Goal: Transaction & Acquisition: Download file/media

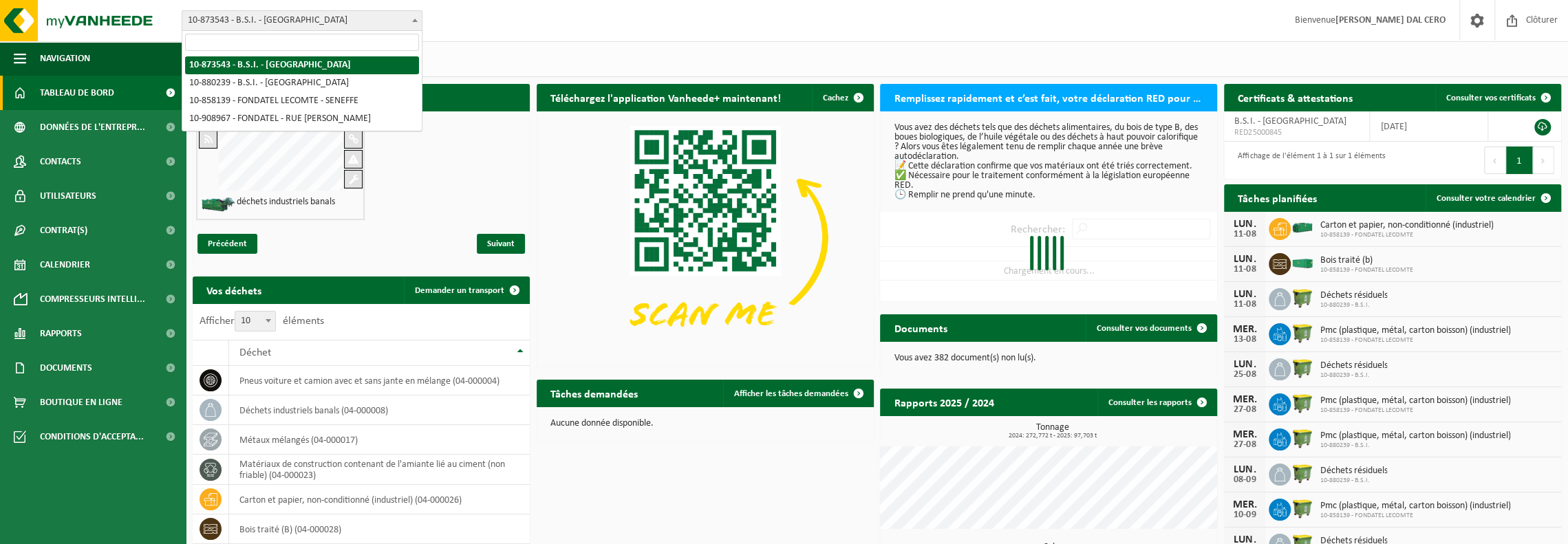
click at [262, 19] on span "10-873543 - B.S.I. - [GEOGRAPHIC_DATA]" at bounding box center [302, 20] width 239 height 19
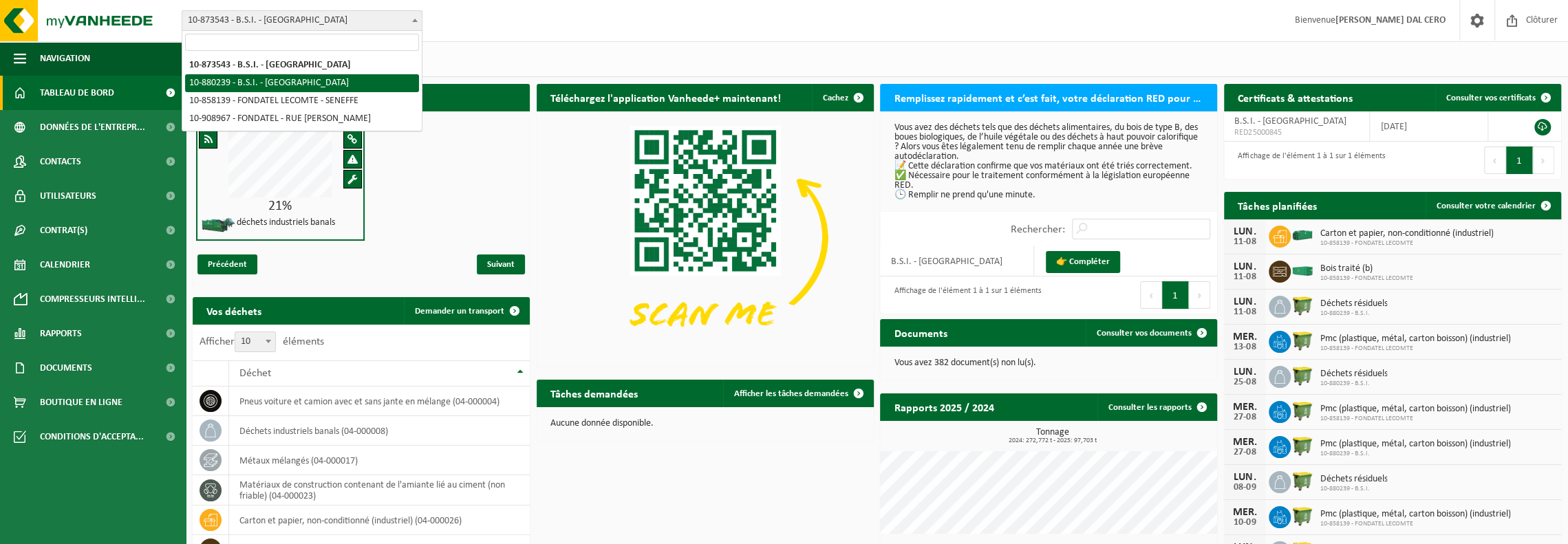
select select "109272"
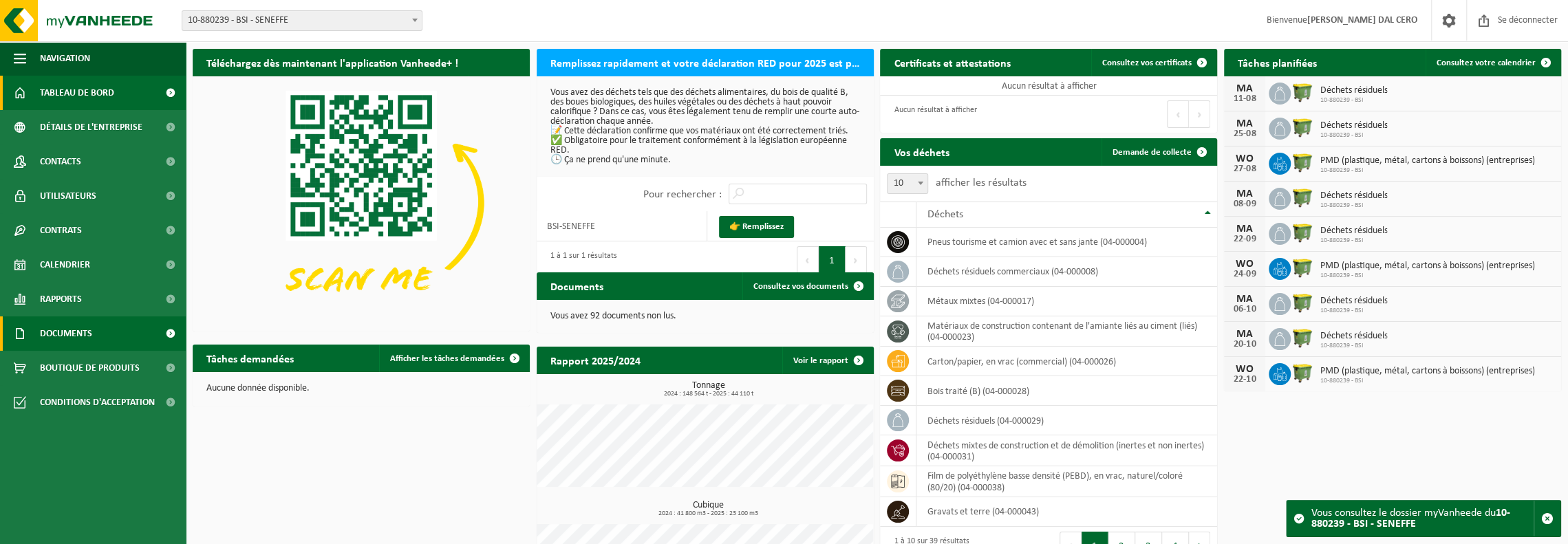
click at [97, 333] on link "Documents" at bounding box center [92, 333] width 185 height 34
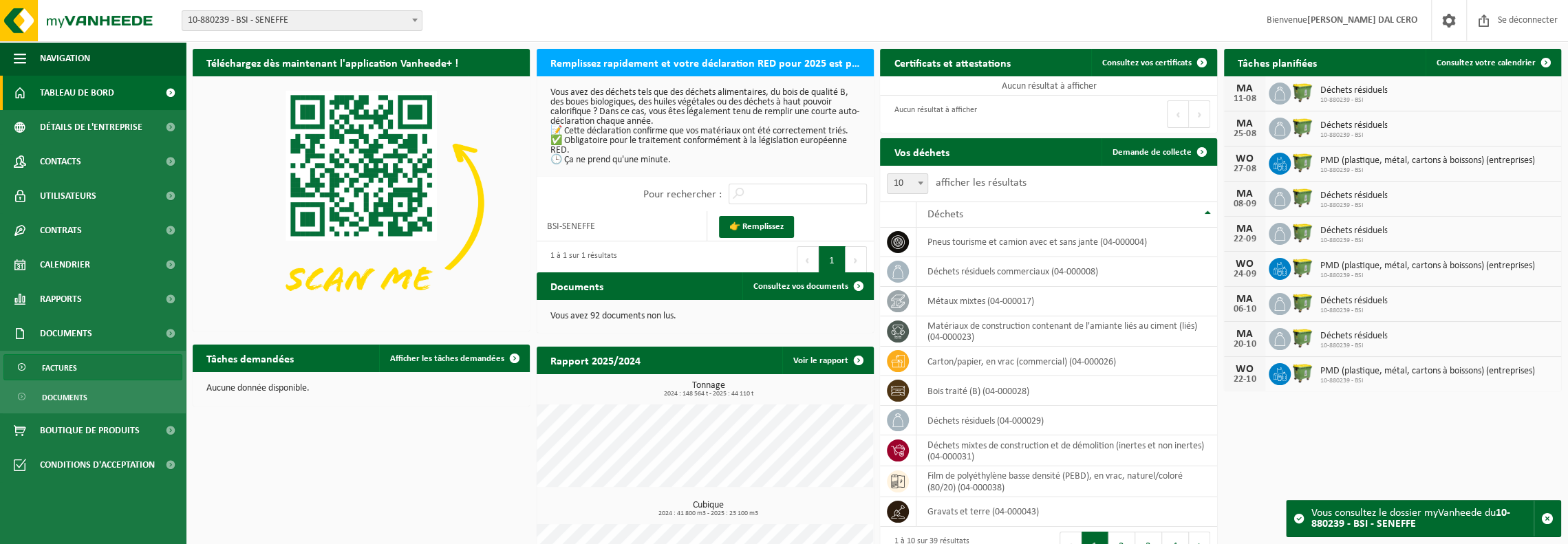
click at [90, 367] on link "Factures" at bounding box center [93, 367] width 179 height 26
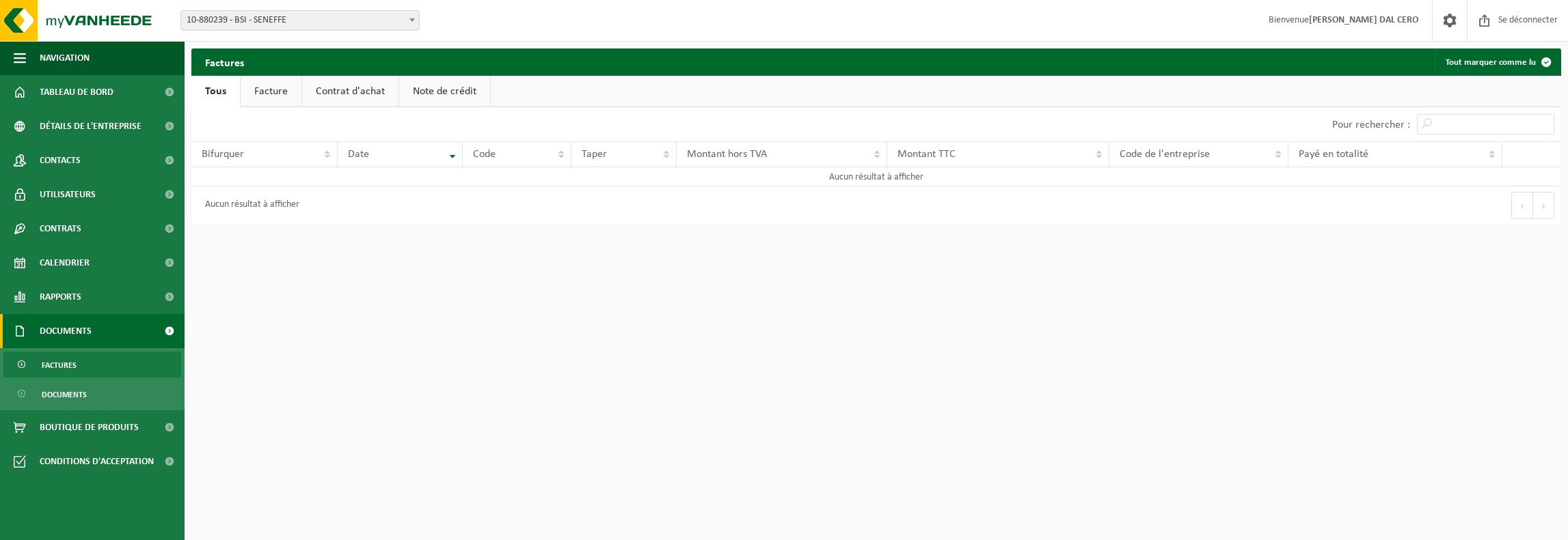
click at [275, 91] on font "Facture" at bounding box center [271, 91] width 33 height 11
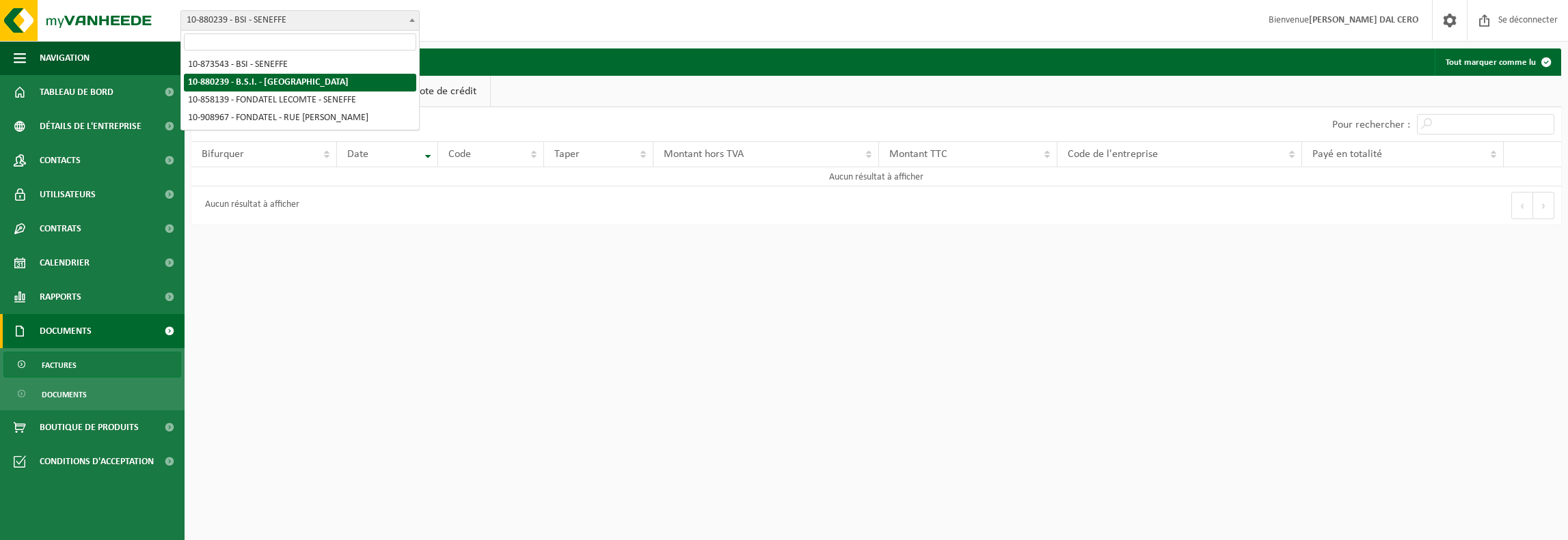
click at [335, 13] on span "10-880239 - BSI - SENEFFE" at bounding box center [300, 20] width 238 height 19
select select "106238"
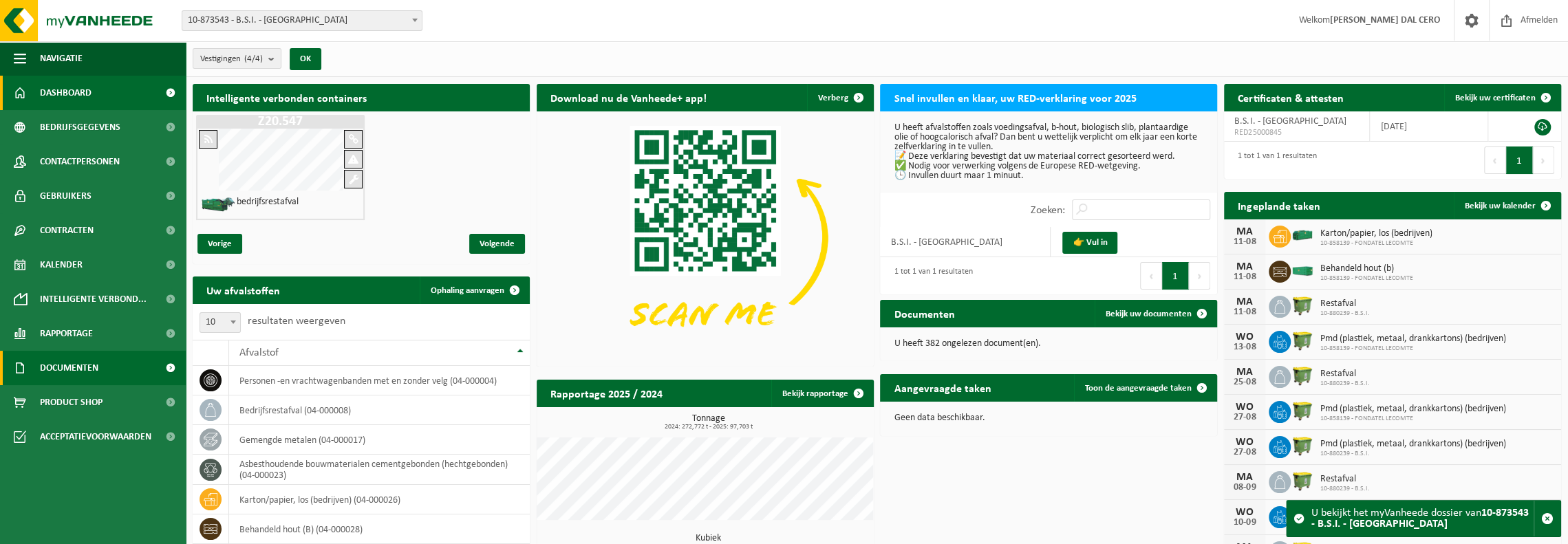
click at [75, 362] on span "Documenten" at bounding box center [69, 367] width 58 height 34
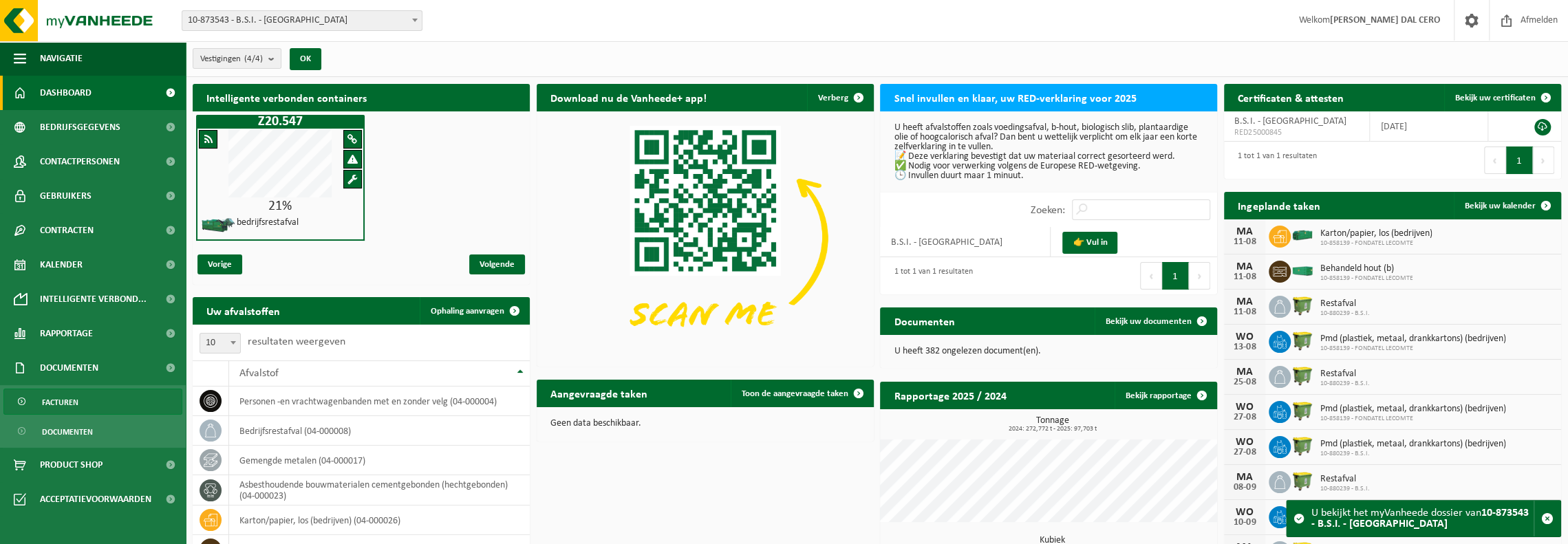
click at [71, 402] on span "Facturen" at bounding box center [60, 402] width 36 height 26
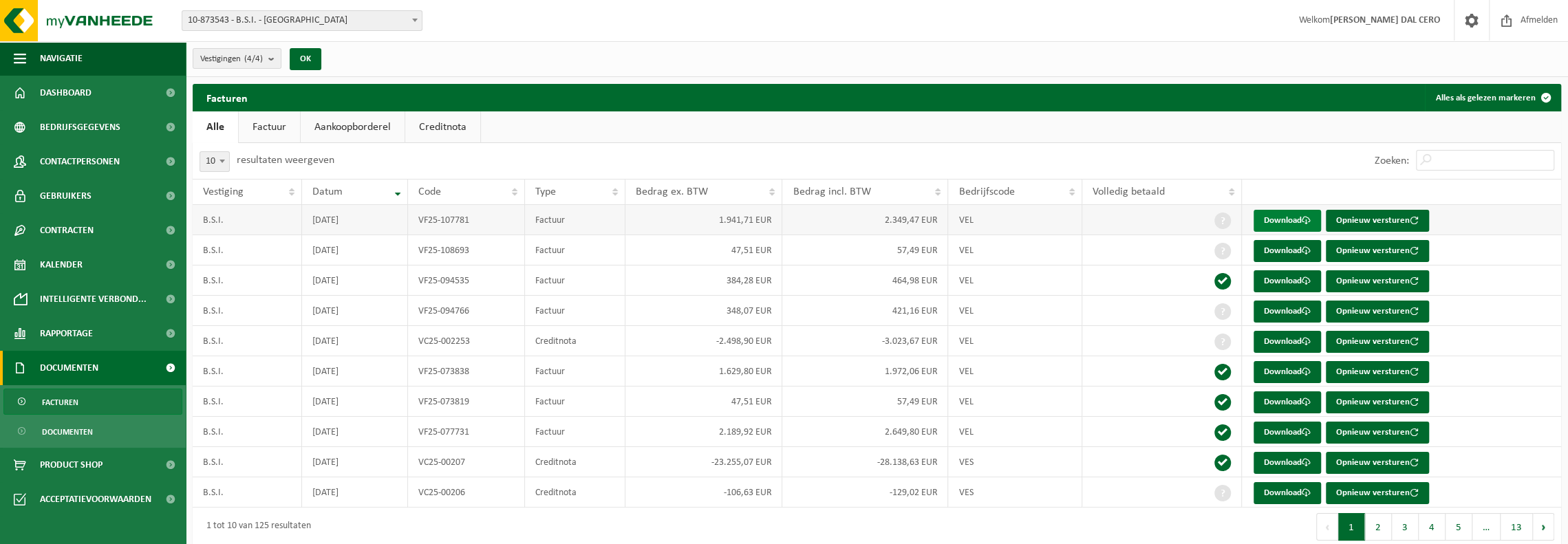
click at [1296, 223] on link "Download" at bounding box center [1287, 221] width 68 height 22
click at [329, 19] on span "10-873543 - B.S.I. - [GEOGRAPHIC_DATA]" at bounding box center [302, 20] width 239 height 19
